Goal: Transaction & Acquisition: Obtain resource

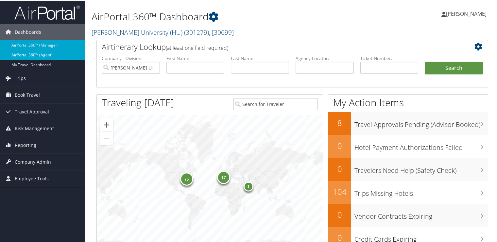
click at [47, 55] on link "AirPortal 360™ (Agent)" at bounding box center [42, 54] width 85 height 10
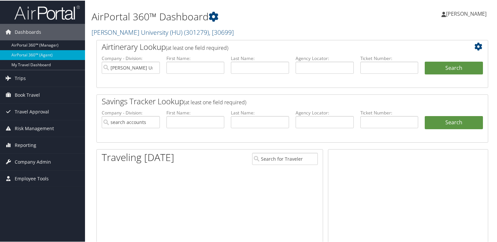
type input "[PERSON_NAME] University (HU)"
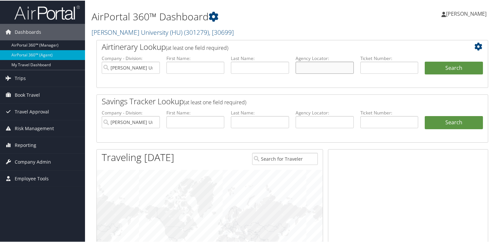
click at [300, 67] on input "text" at bounding box center [325, 67] width 58 height 12
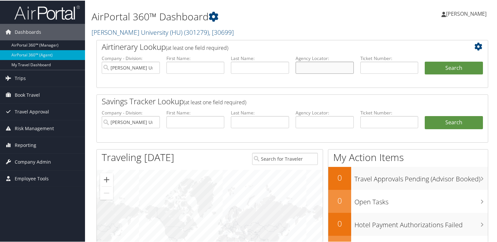
paste input "DJ1LCN"
type input "DJ1LCN"
click at [444, 71] on button "Search" at bounding box center [454, 67] width 58 height 13
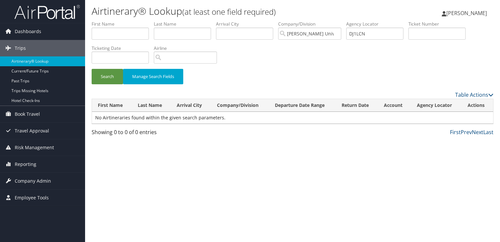
click at [46, 16] on img at bounding box center [46, 11] width 65 height 15
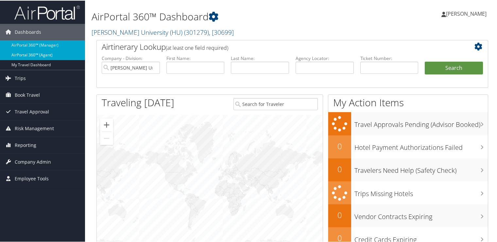
click at [35, 53] on link "AirPortal 360™ (Agent)" at bounding box center [42, 54] width 85 height 10
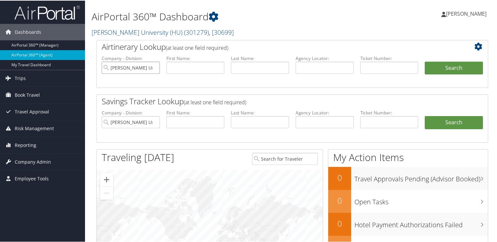
click at [154, 66] on input "[PERSON_NAME] University (HU)" at bounding box center [131, 67] width 58 height 12
click at [310, 64] on input "text" at bounding box center [325, 67] width 58 height 12
paste input "DJ1LCN"
type input "DJ1LCN"
click at [440, 63] on button "Search" at bounding box center [454, 67] width 58 height 13
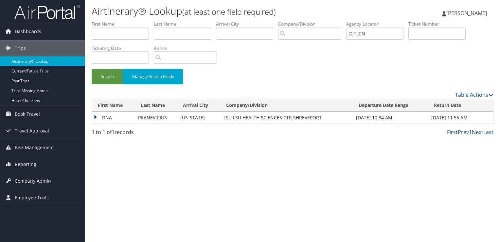
click at [478, 132] on link "Next" at bounding box center [477, 131] width 11 height 7
click at [94, 118] on td "ONA" at bounding box center [113, 118] width 43 height 12
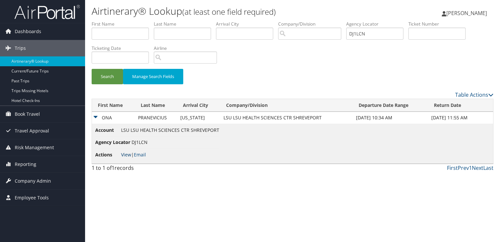
click at [121, 153] on link "View" at bounding box center [126, 154] width 10 height 6
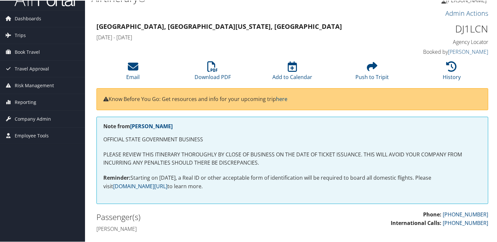
scroll to position [12, 0]
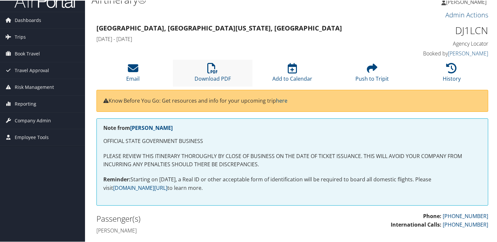
click at [220, 74] on li "Download PDF" at bounding box center [213, 72] width 80 height 27
click at [49, 5] on img at bounding box center [46, -1] width 65 height 15
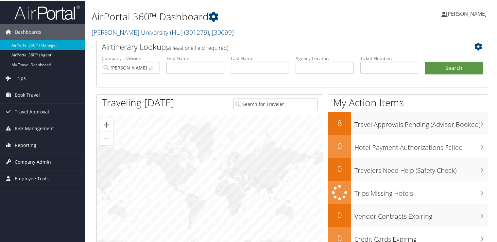
click at [39, 159] on span "Company Admin" at bounding box center [33, 161] width 36 height 16
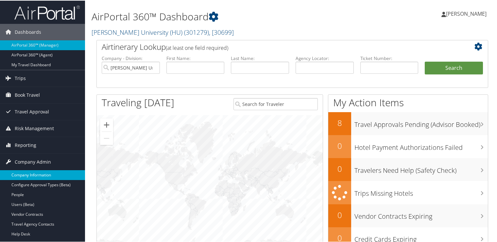
click at [38, 171] on link "Company Information" at bounding box center [42, 174] width 85 height 10
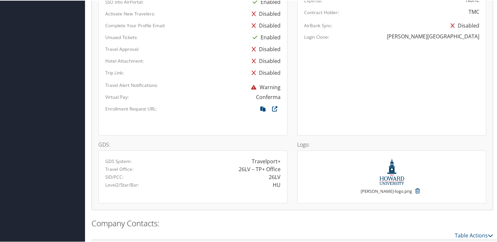
scroll to position [423, 0]
